Goal: Information Seeking & Learning: Check status

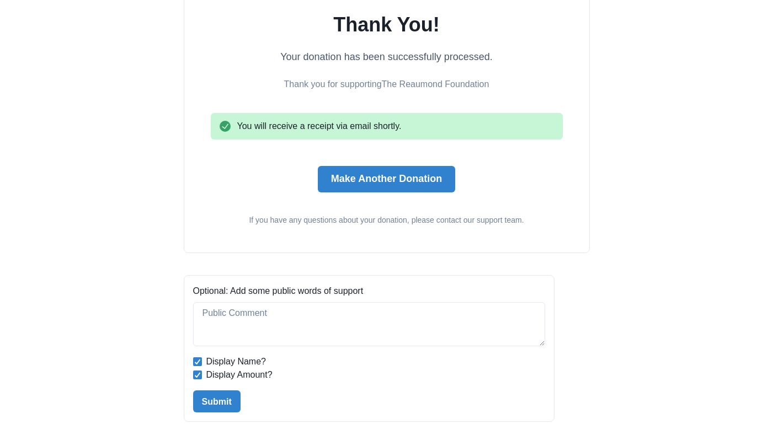
scroll to position [147, 0]
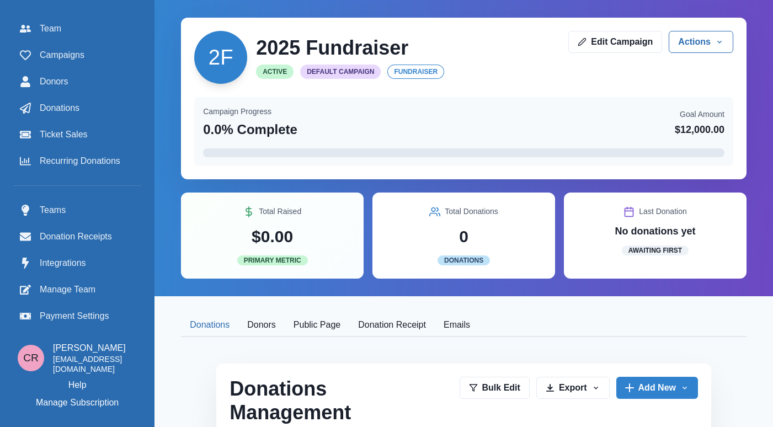
click at [55, 93] on div "Team Campaigns Donors Donations Ticket Sales Recurring Donations" at bounding box center [77, 95] width 128 height 154
click at [47, 81] on span "Donors" at bounding box center [54, 81] width 29 height 13
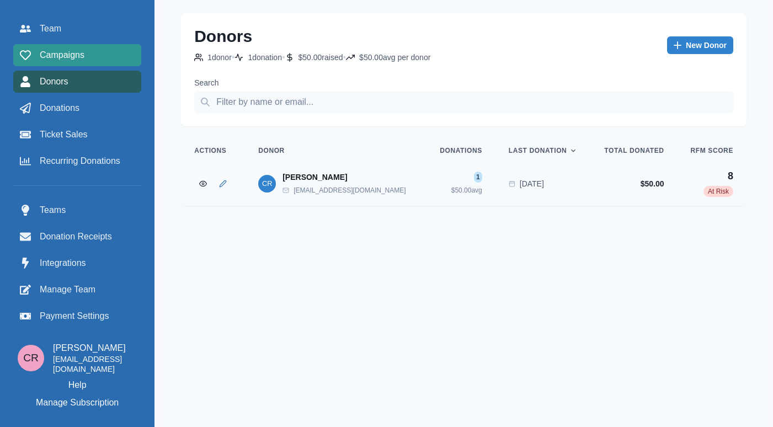
click at [106, 44] on link "Campaigns" at bounding box center [77, 55] width 128 height 22
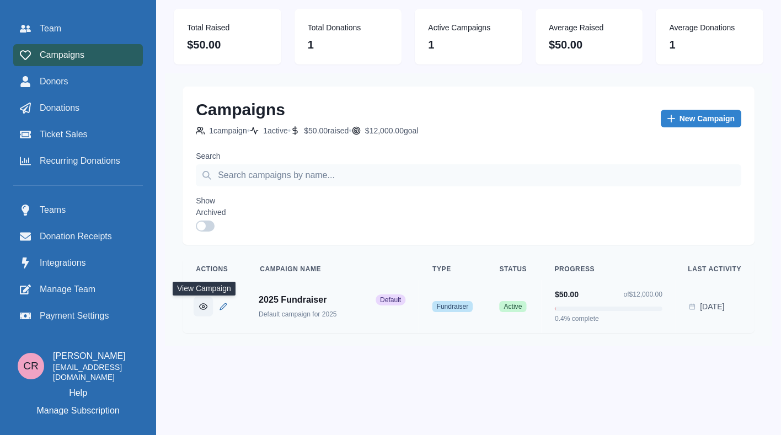
click at [199, 309] on button "View Campaign" at bounding box center [203, 306] width 19 height 19
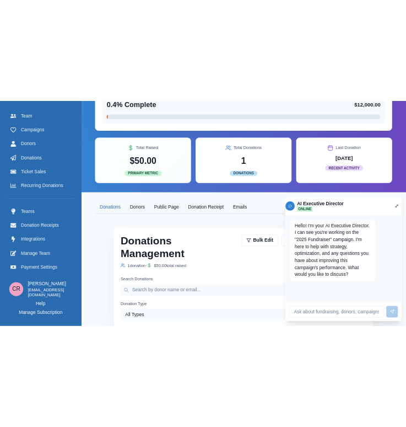
scroll to position [125, 0]
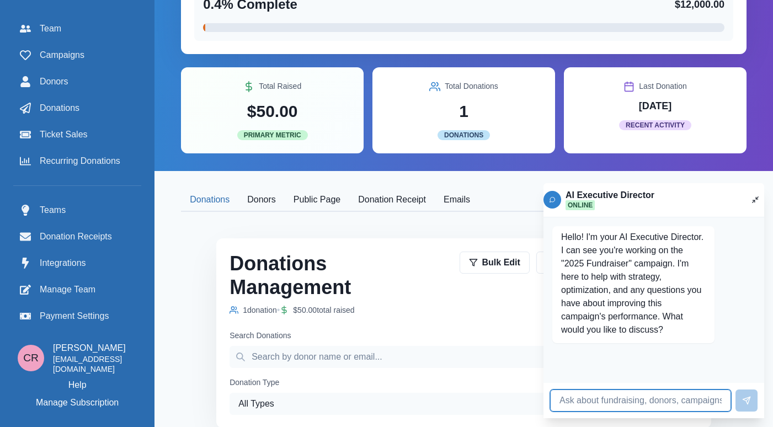
click at [640, 394] on input at bounding box center [640, 400] width 181 height 22
type input "How is the campaign going?"
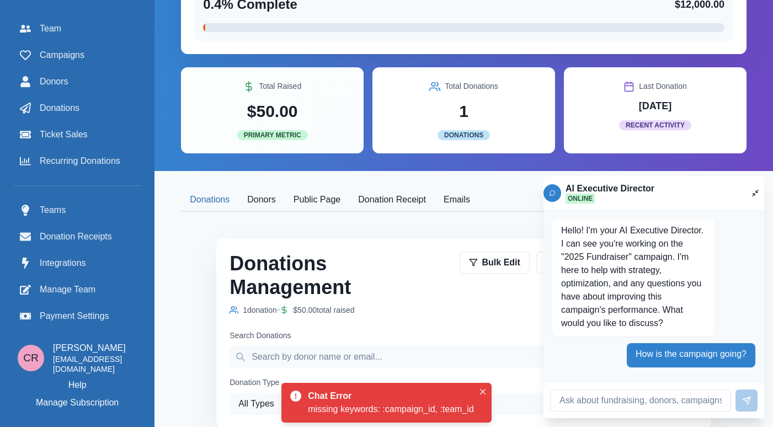
click at [379, 406] on div "missing keywords: :campaign_id, :team_id" at bounding box center [391, 409] width 166 height 13
copy div "missing keywords: :campaign_id, :team_id"
click at [582, 334] on div "Hello! I'm your AI Executive Director. I can see you're working on the "2025 Fu…" at bounding box center [633, 278] width 162 height 117
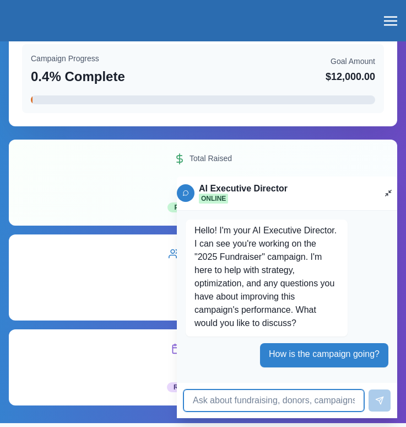
click at [311, 402] on input at bounding box center [274, 400] width 181 height 22
type input "How is the campaign going?"
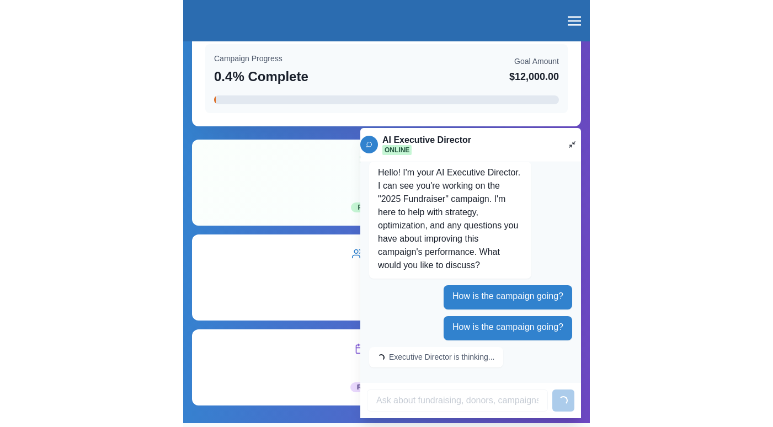
scroll to position [0, 0]
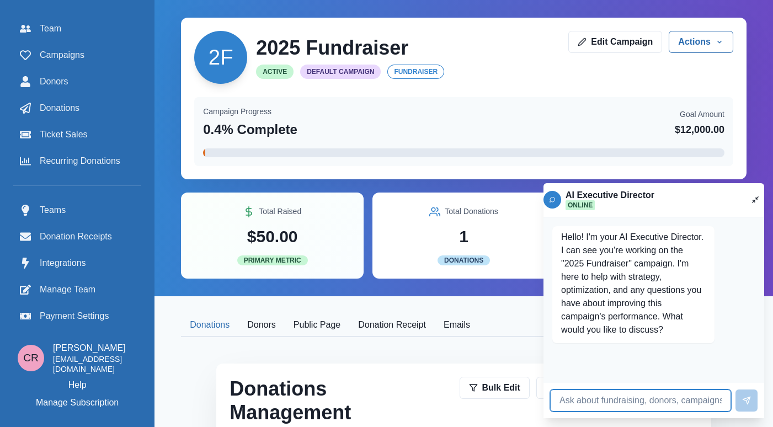
click at [628, 402] on input at bounding box center [640, 400] width 181 height 22
type input "How is my campaign doing?"
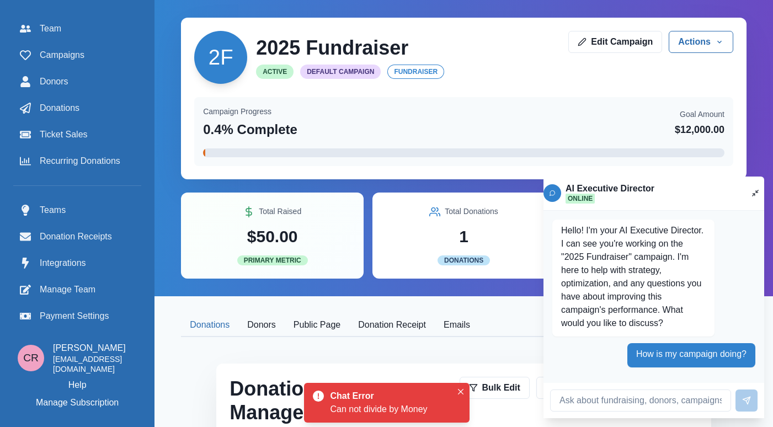
click at [416, 403] on div "Can not divide by Money" at bounding box center [390, 409] width 121 height 13
copy div "Can not divide by Money"
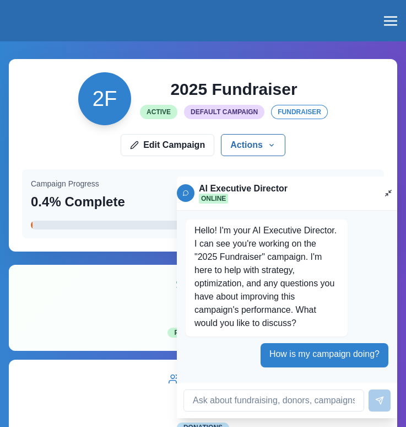
click at [302, 356] on p "How is my campaign doing?" at bounding box center [325, 353] width 110 height 13
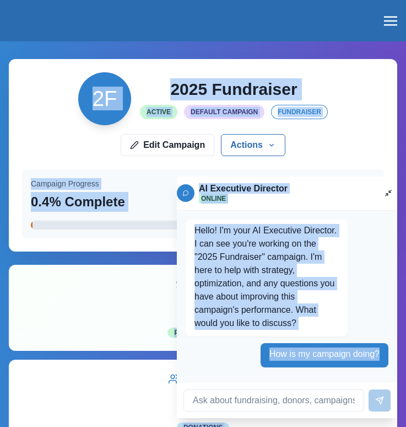
click at [302, 356] on p "How is my campaign doing?" at bounding box center [325, 353] width 110 height 13
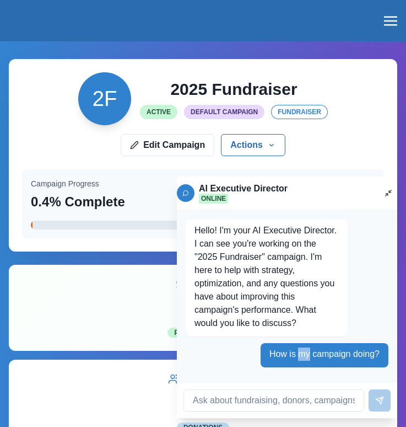
click at [302, 356] on p "How is my campaign doing?" at bounding box center [325, 353] width 110 height 13
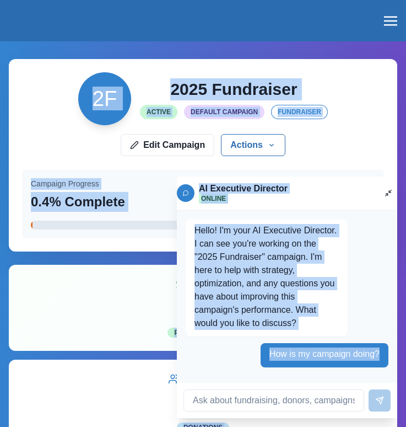
click at [303, 354] on p "How is my campaign doing?" at bounding box center [325, 353] width 110 height 13
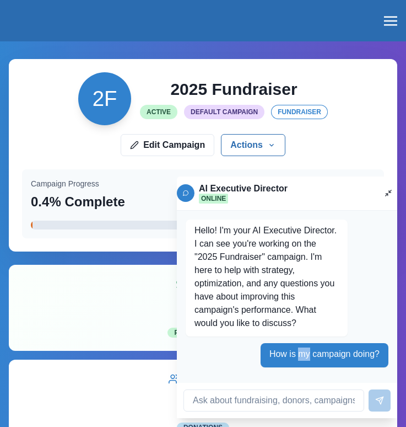
click at [303, 354] on p "How is my campaign doing?" at bounding box center [325, 353] width 110 height 13
click at [285, 400] on input at bounding box center [274, 400] width 181 height 22
paste input "How is my campaign doing?"
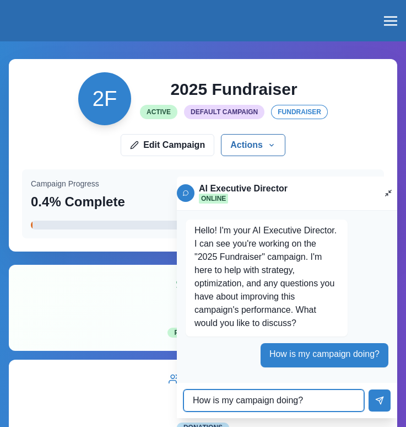
type input "How is my campaign doing?"
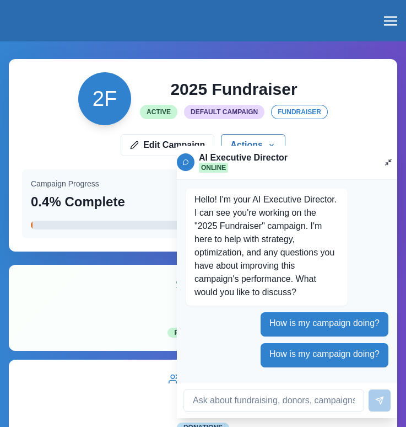
click at [308, 360] on p "How is my campaign doing?" at bounding box center [325, 353] width 110 height 13
copy div "How is my campaign doing?"
click at [288, 398] on input at bounding box center [274, 400] width 181 height 22
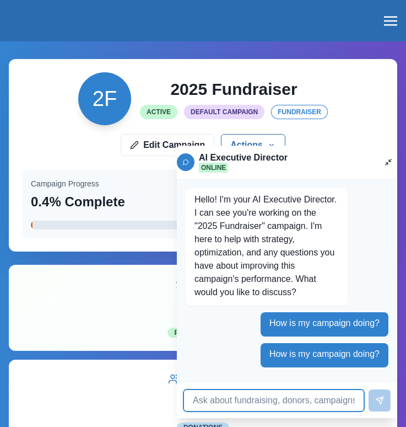
paste input "How is my campaign doing?"
type input "How is my campaign doing?"
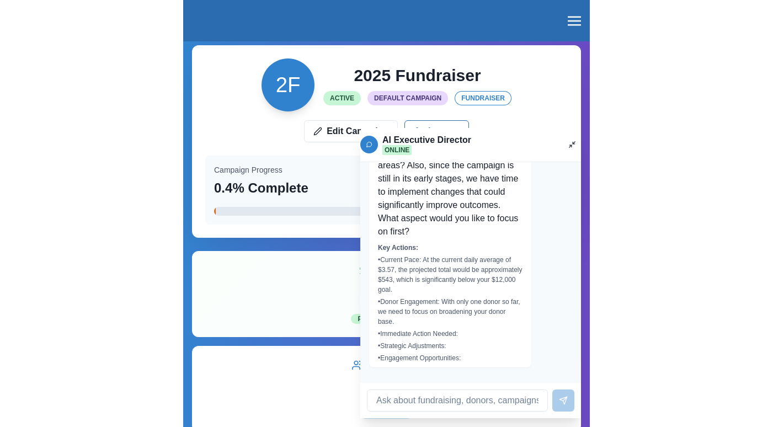
scroll to position [0, 6]
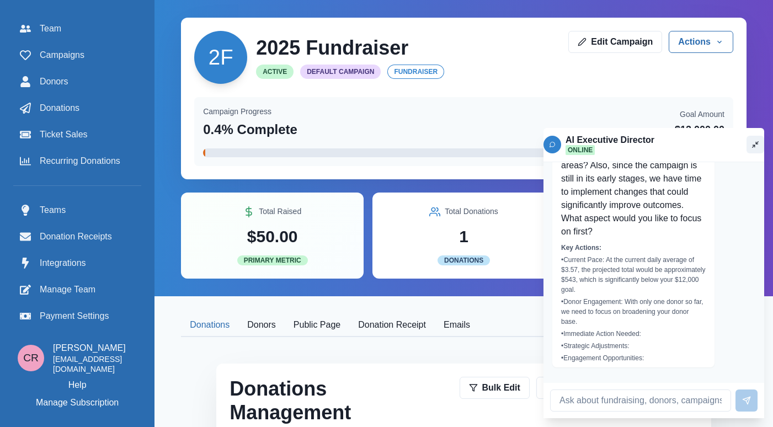
click at [751, 142] on icon "Toggle chat" at bounding box center [755, 145] width 8 height 8
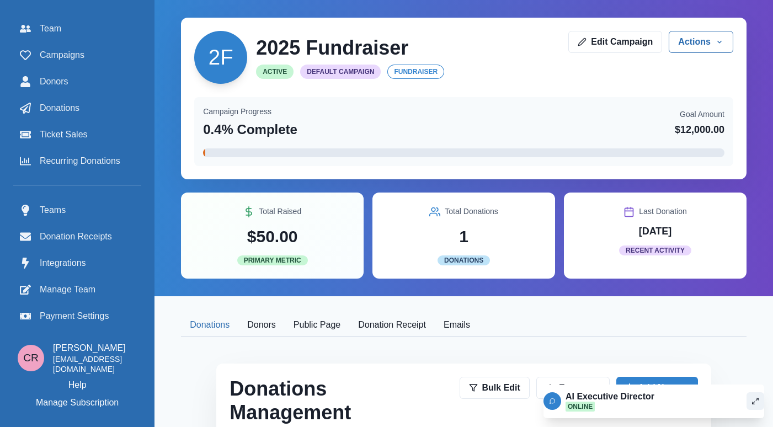
click at [733, 399] on div "AI Executive Director Online" at bounding box center [653, 401] width 221 height 20
click at [746, 403] on button "Toggle chat" at bounding box center [755, 401] width 18 height 18
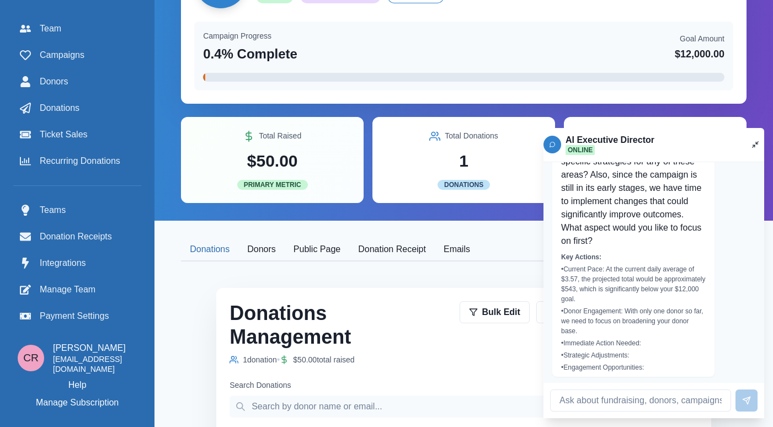
scroll to position [986, 0]
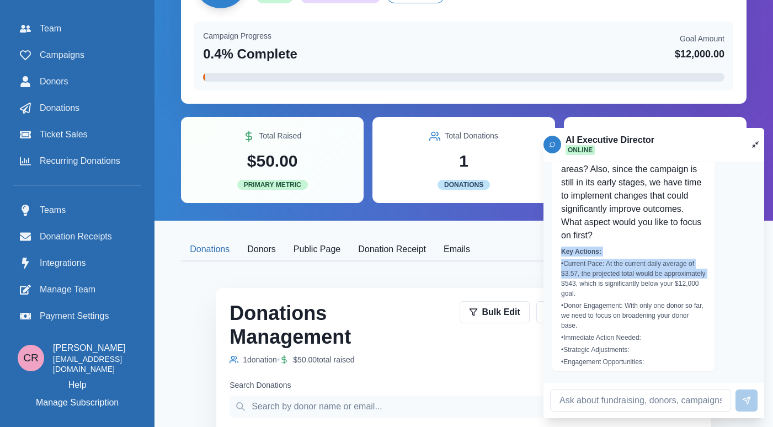
drag, startPoint x: 605, startPoint y: 331, endPoint x: 611, endPoint y: 296, distance: 36.4
click at [620, 242] on p "Would you like me to provide more specific strategies for any of these areas? A…" at bounding box center [633, 189] width 145 height 106
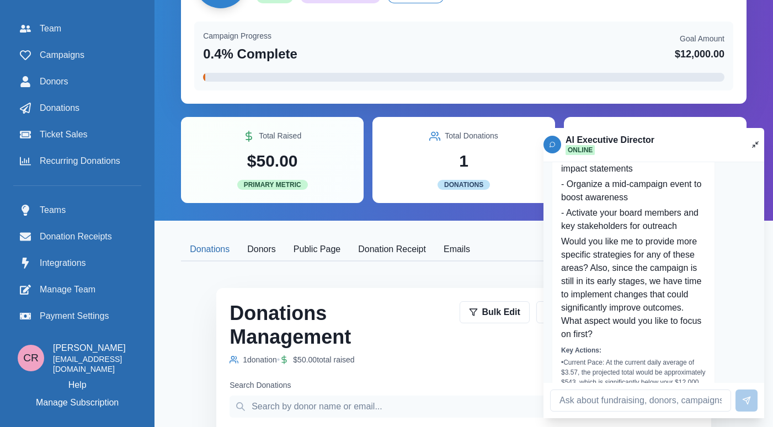
scroll to position [896, 0]
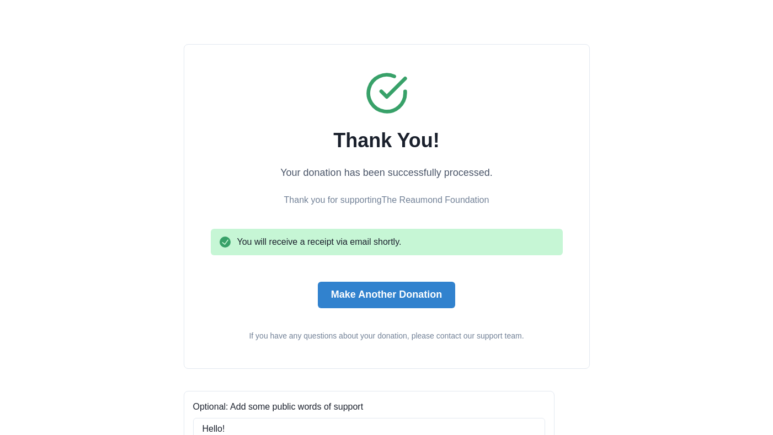
scroll to position [147, 0]
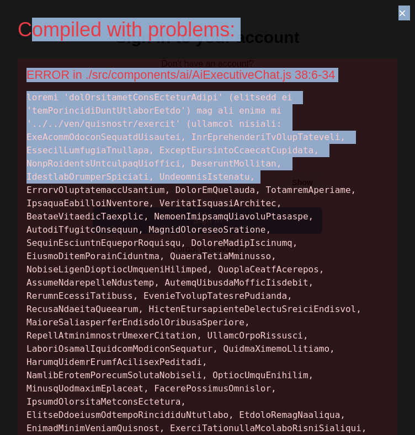
drag, startPoint x: 324, startPoint y: 178, endPoint x: 22, endPoint y: 36, distance: 334.1
click at [26, 34] on div "Compiled with problems: × ERROR in ./src/components/ai/AiExecutiveChat.js 38:6-…" at bounding box center [207, 217] width 415 height 435
copy div "ompiled with problems: × ERROR in ./src/components/ai/AiExecutiveChat.js 38:6-3…"
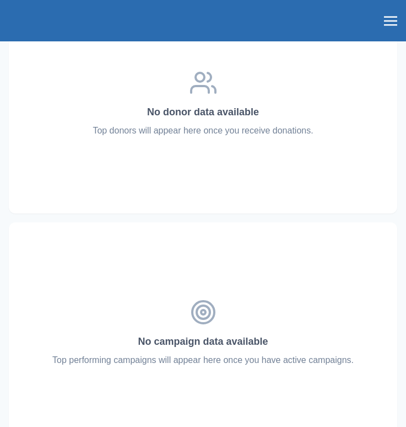
scroll to position [1227, 0]
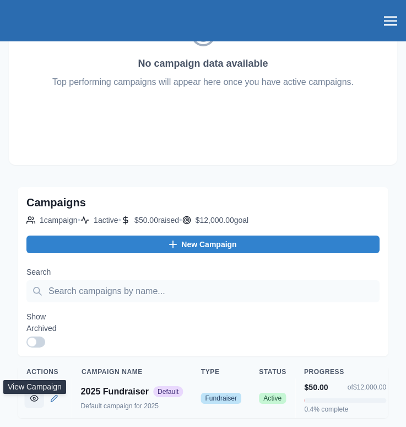
click at [31, 388] on button "View Campaign" at bounding box center [33, 397] width 19 height 19
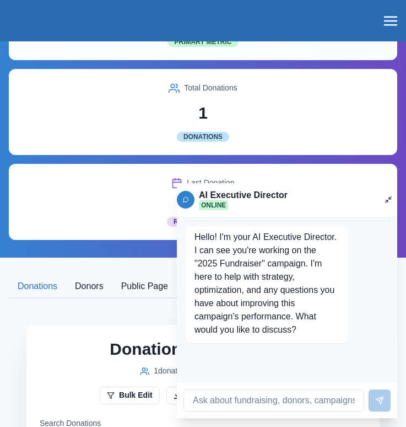
scroll to position [326, 0]
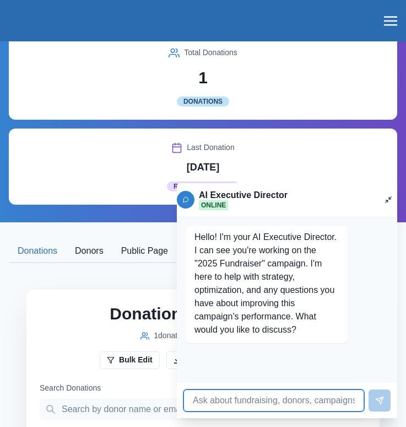
click at [260, 395] on input at bounding box center [274, 400] width 181 height 22
type input "How is my campaign doing"
